Goal: Information Seeking & Learning: Learn about a topic

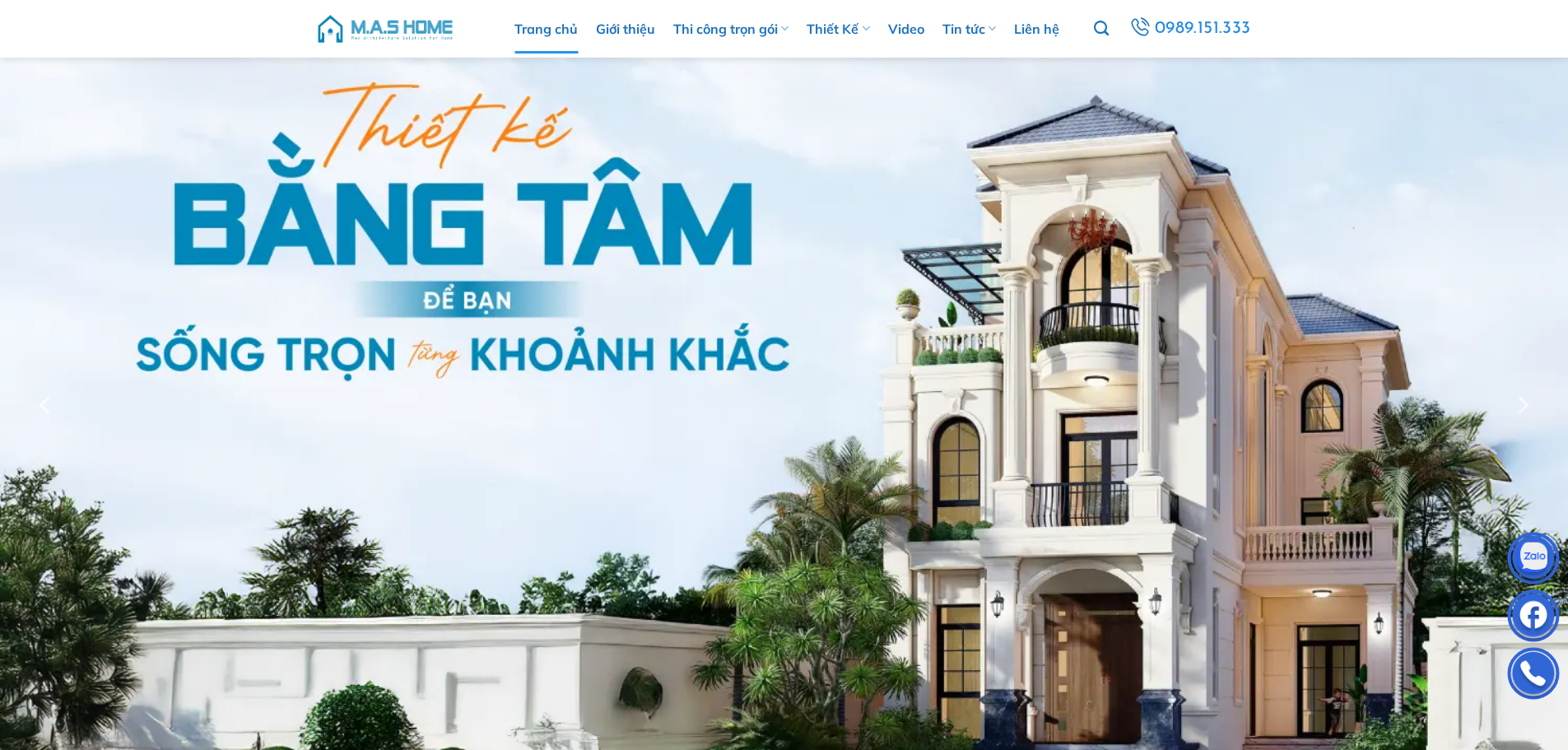
scroll to position [72, 0]
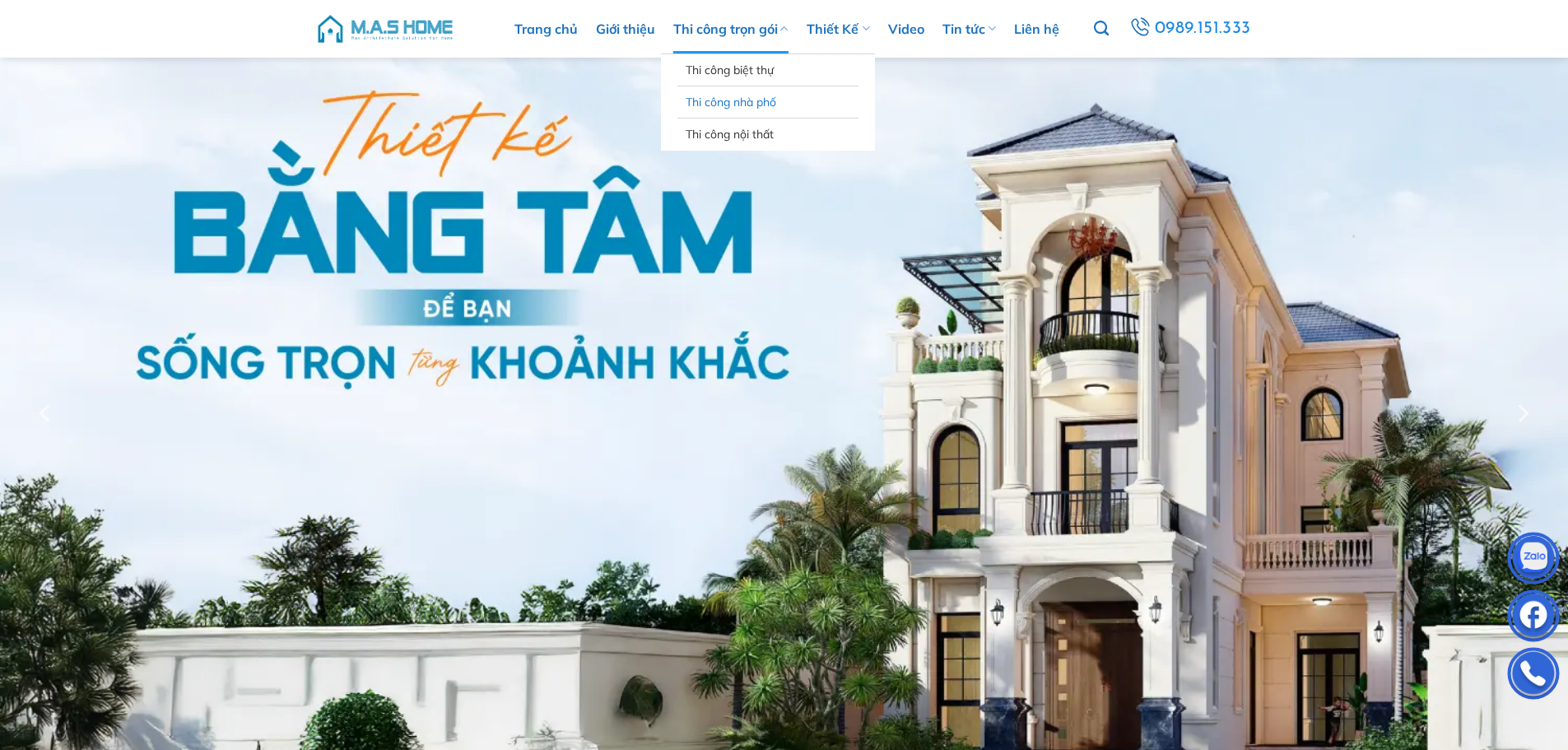
click at [745, 102] on link "Thi công nhà phố" at bounding box center [768, 102] width 165 height 31
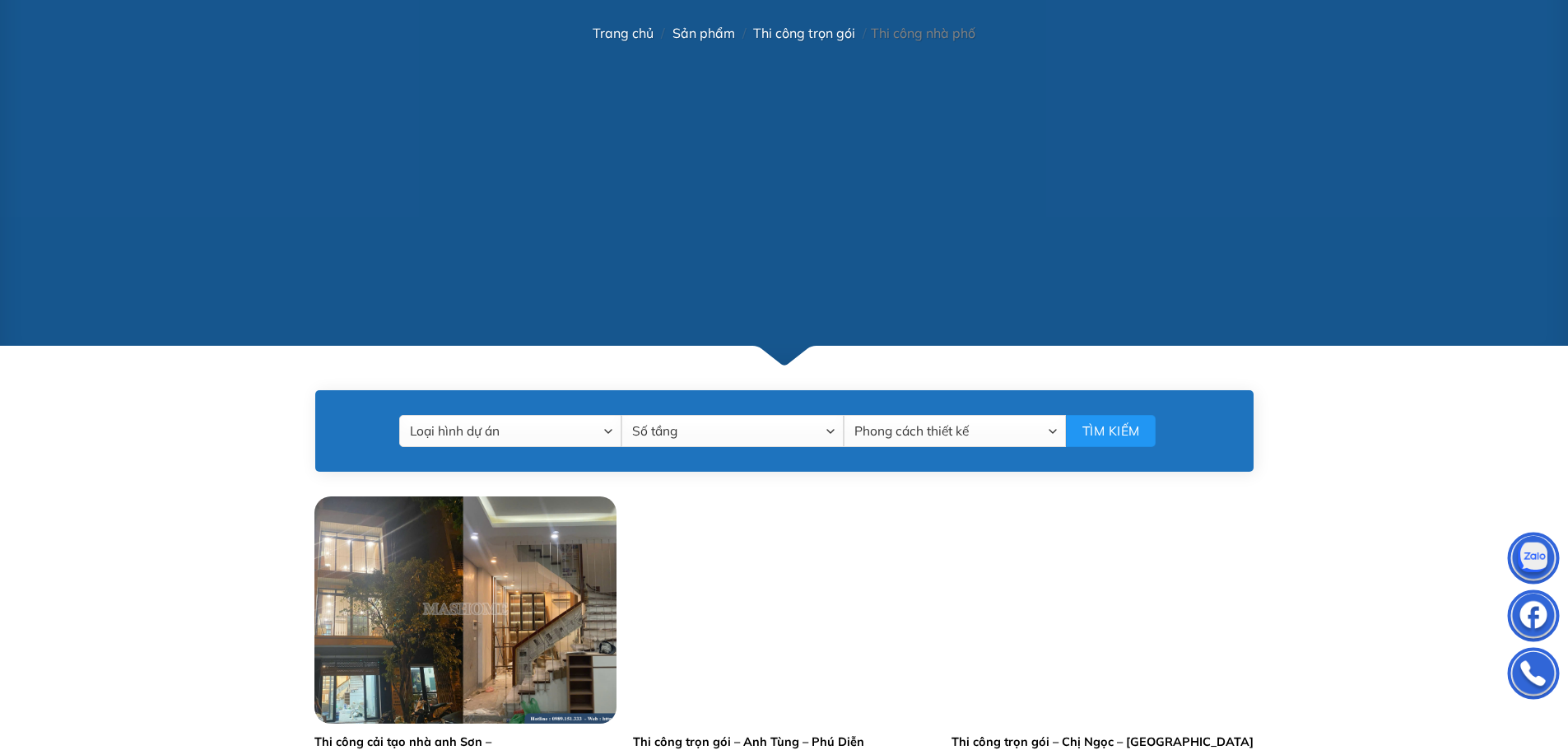
scroll to position [741, 0]
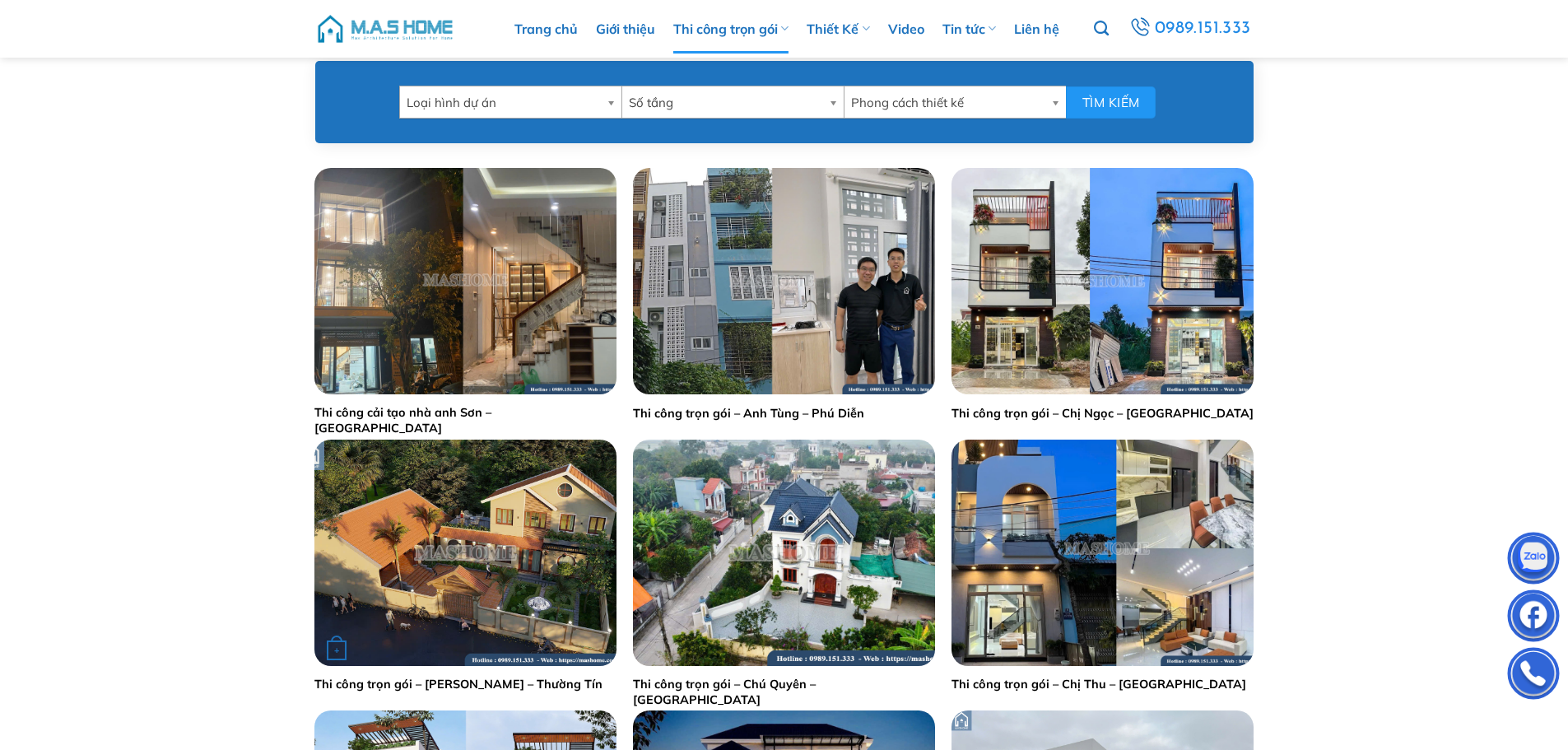
click at [520, 498] on img "Thi công trọn gói - Anh Thịnh - Thường Tín" at bounding box center [465, 553] width 302 height 227
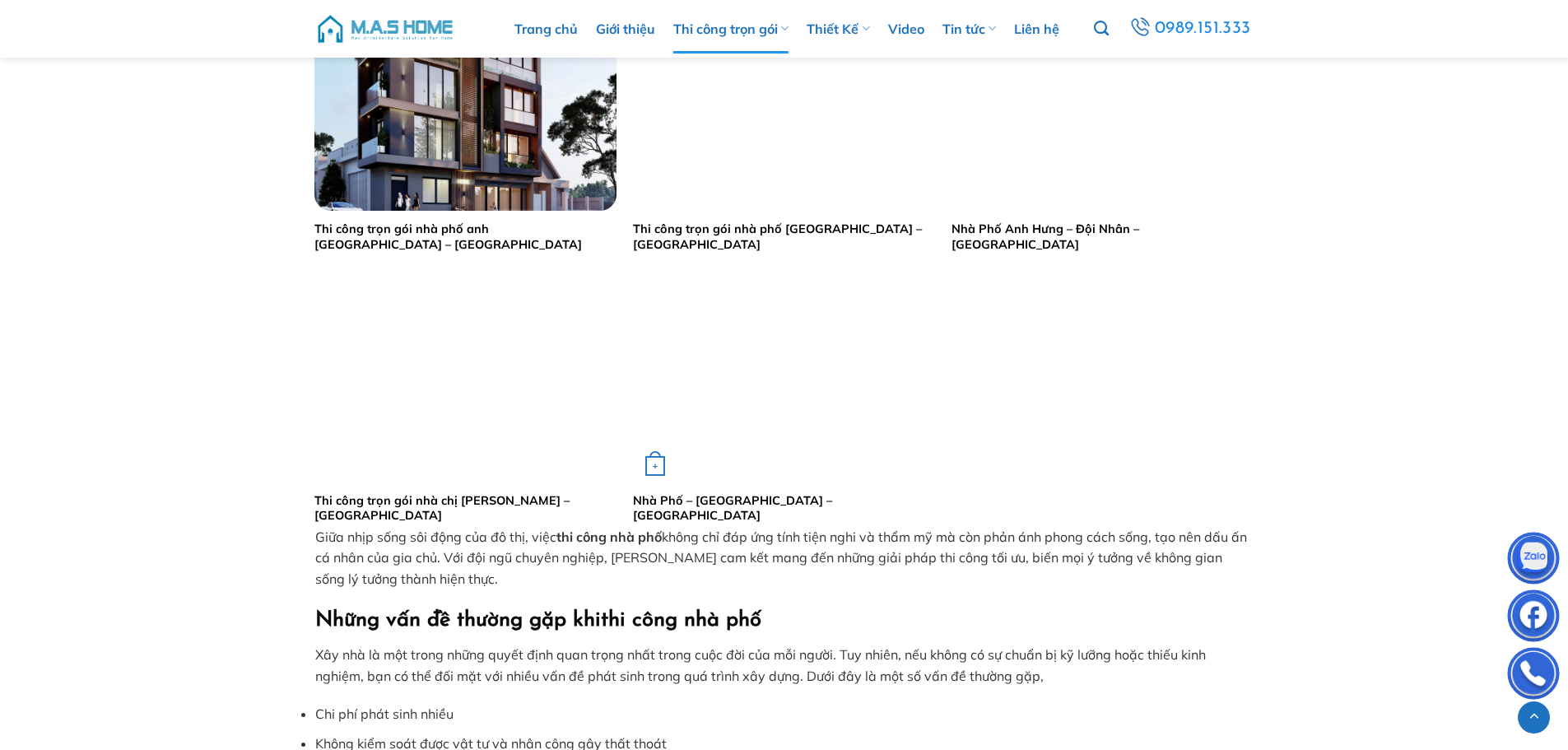
scroll to position [2716, 0]
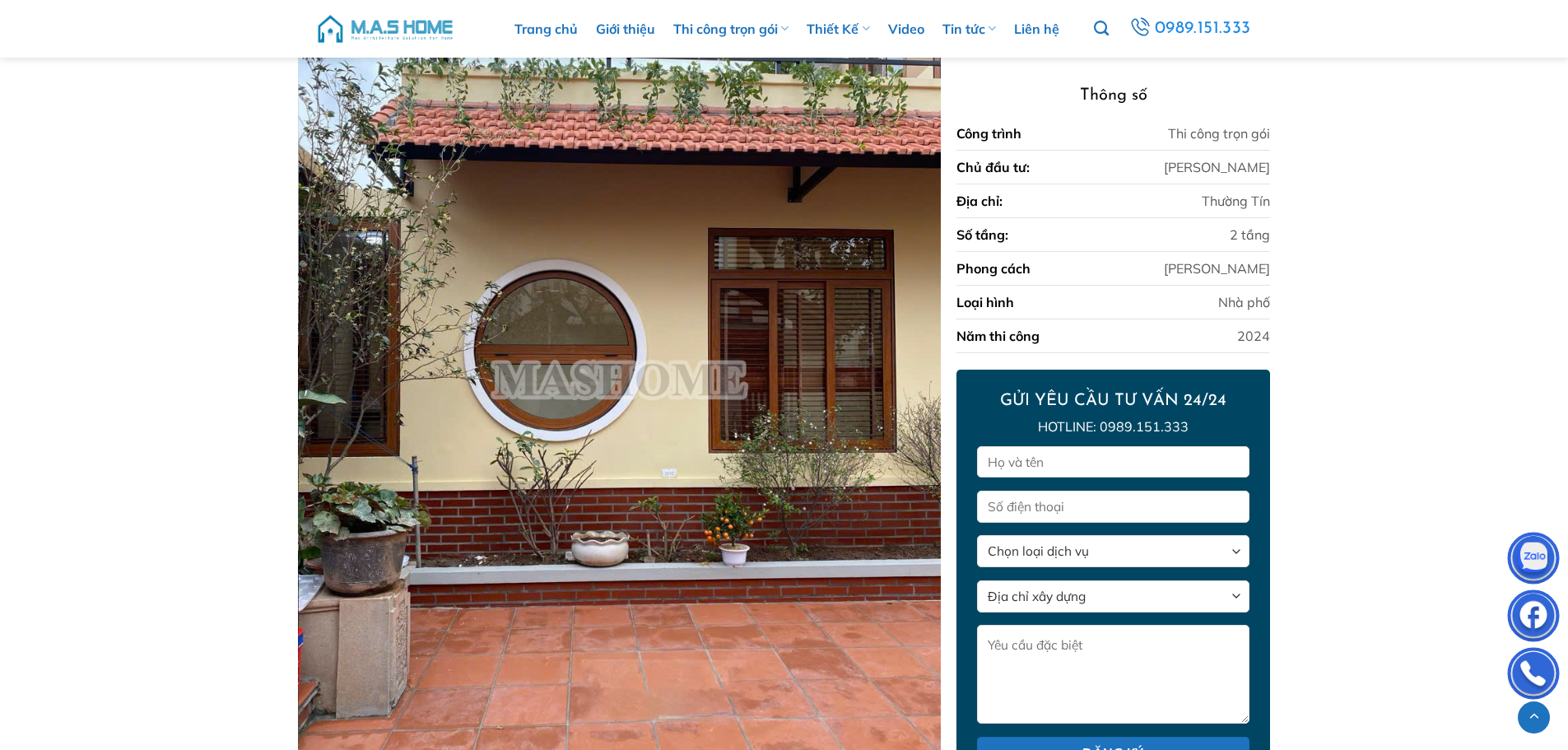
scroll to position [5288, 0]
